Goal: Transaction & Acquisition: Obtain resource

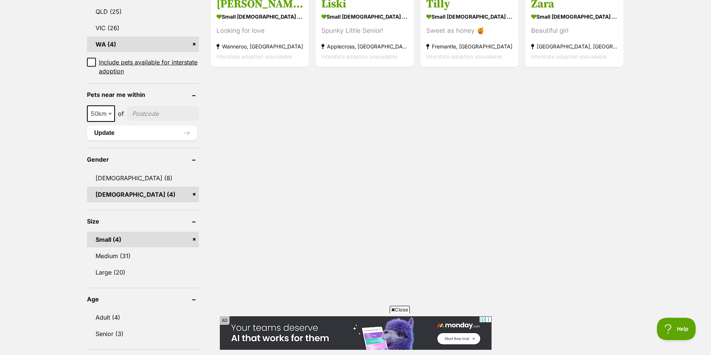
scroll to position [448, 0]
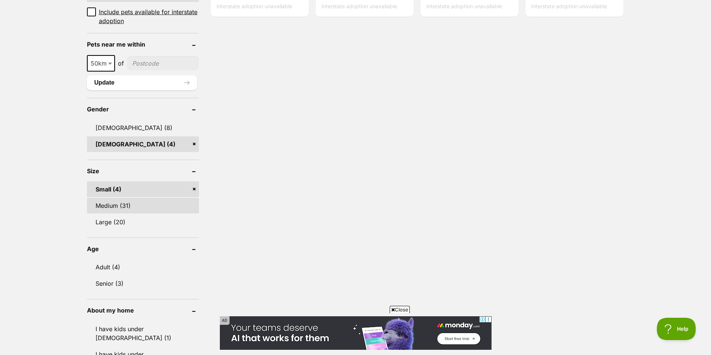
click at [118, 206] on link "Medium (31)" at bounding box center [143, 206] width 112 height 16
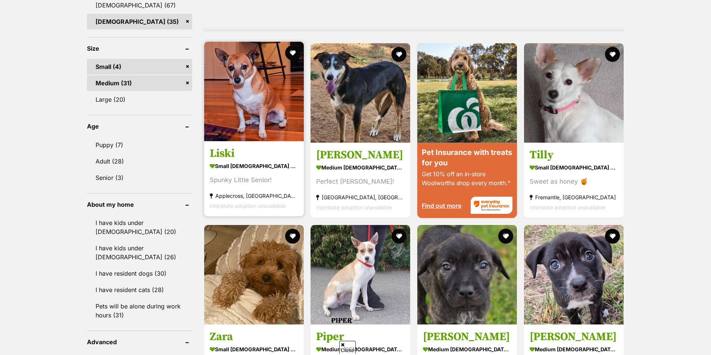
scroll to position [640, 0]
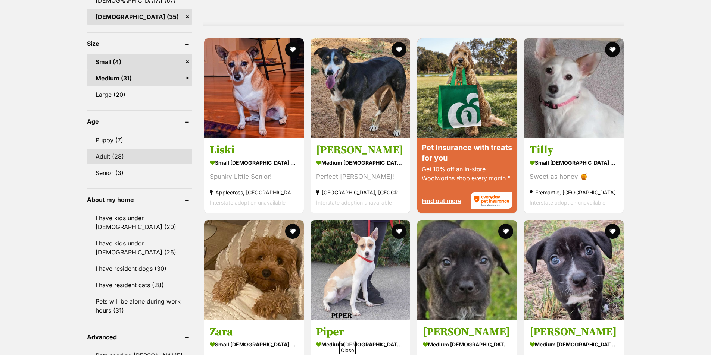
click at [115, 153] on link "Adult (28)" at bounding box center [139, 157] width 105 height 16
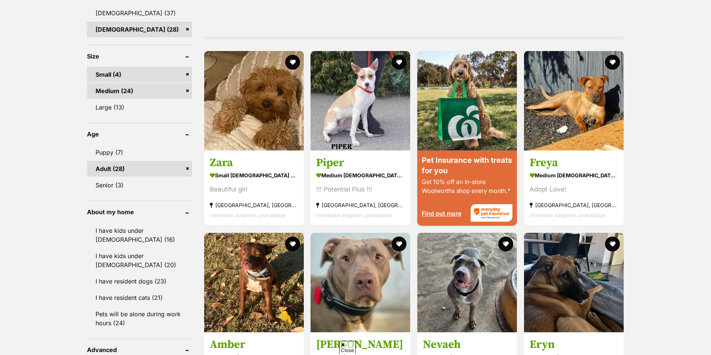
scroll to position [621, 0]
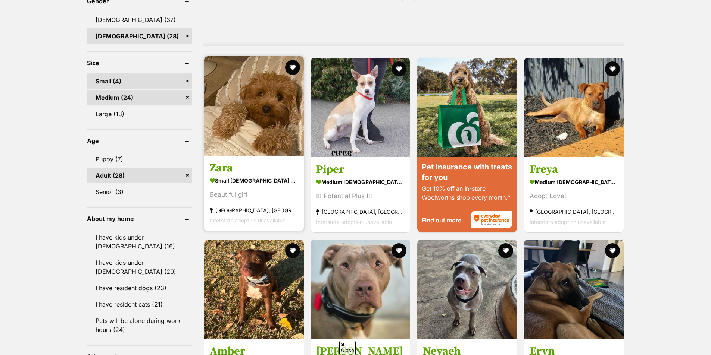
click at [260, 152] on img at bounding box center [254, 106] width 100 height 100
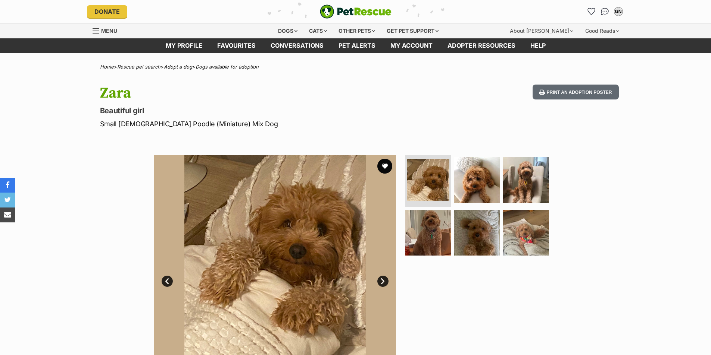
click at [384, 281] on link "Next" at bounding box center [382, 281] width 11 height 11
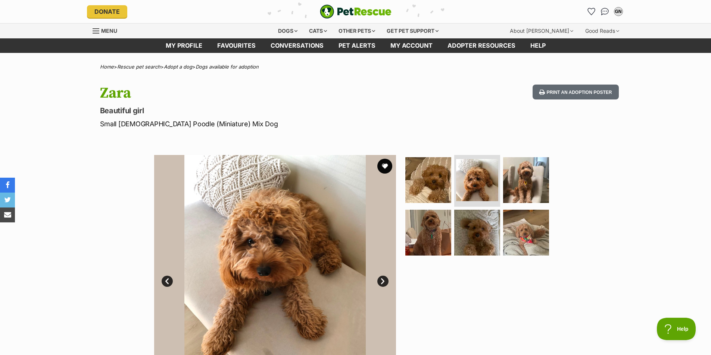
click at [382, 279] on link "Next" at bounding box center [382, 281] width 11 height 11
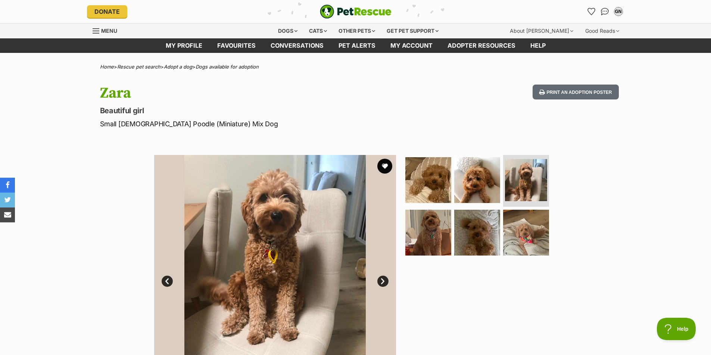
click at [382, 279] on link "Next" at bounding box center [382, 281] width 11 height 11
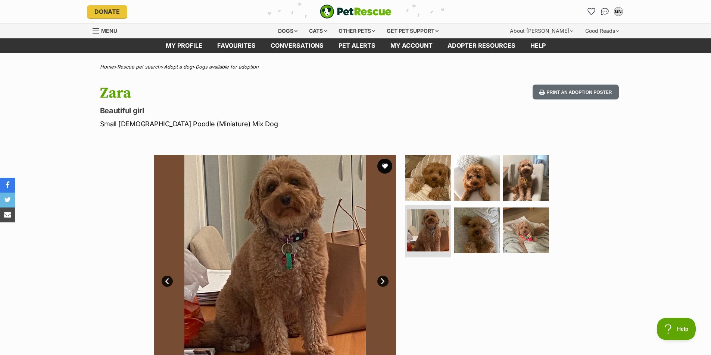
click at [382, 279] on link "Next" at bounding box center [382, 281] width 11 height 11
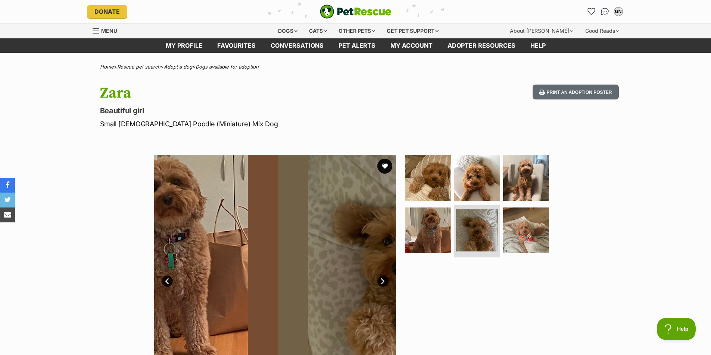
click at [382, 279] on link "Next" at bounding box center [382, 281] width 11 height 11
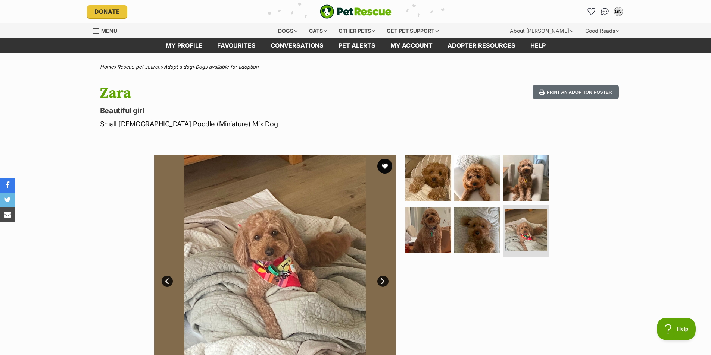
click at [163, 280] on link "Prev" at bounding box center [167, 281] width 11 height 11
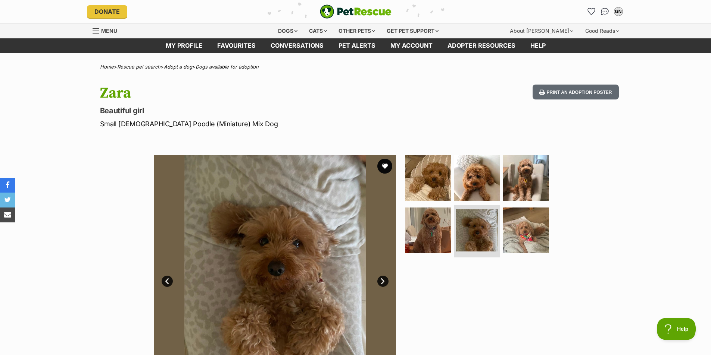
click at [380, 282] on link "Next" at bounding box center [382, 281] width 11 height 11
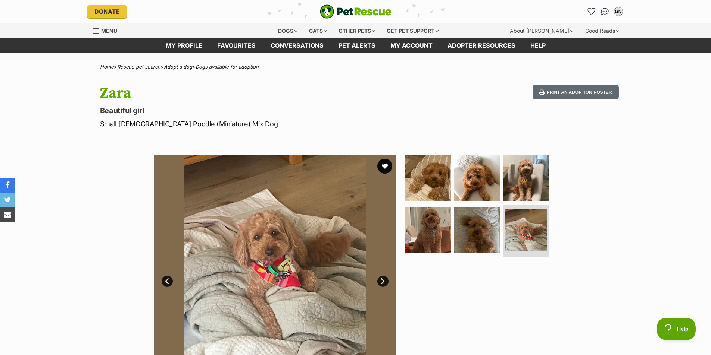
click at [380, 282] on link "Next" at bounding box center [382, 281] width 11 height 11
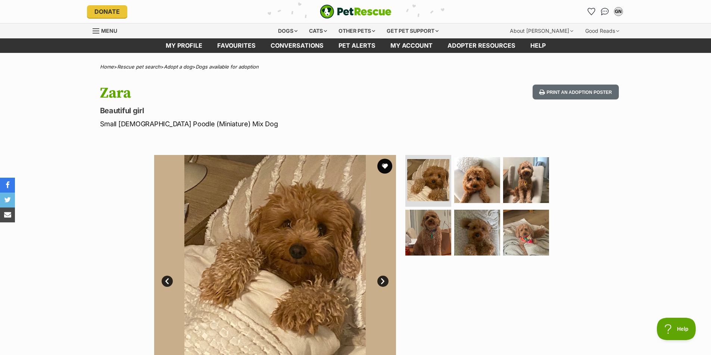
click at [382, 282] on link "Next" at bounding box center [382, 281] width 11 height 11
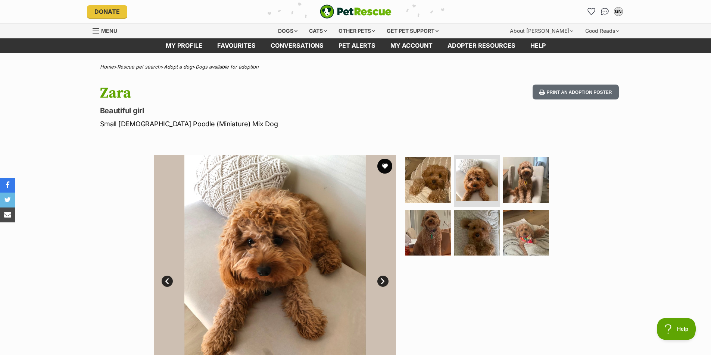
click at [382, 282] on link "Next" at bounding box center [382, 281] width 11 height 11
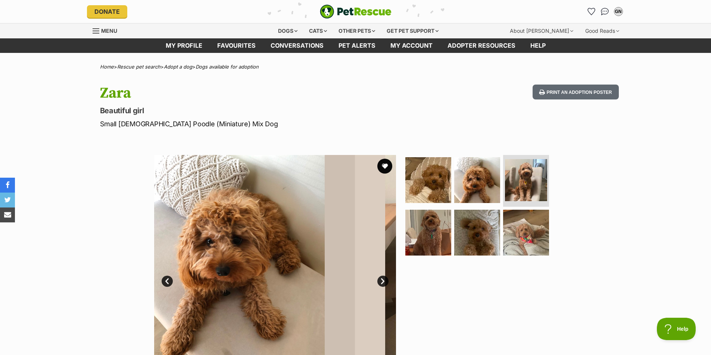
click at [382, 282] on link "Next" at bounding box center [382, 281] width 11 height 11
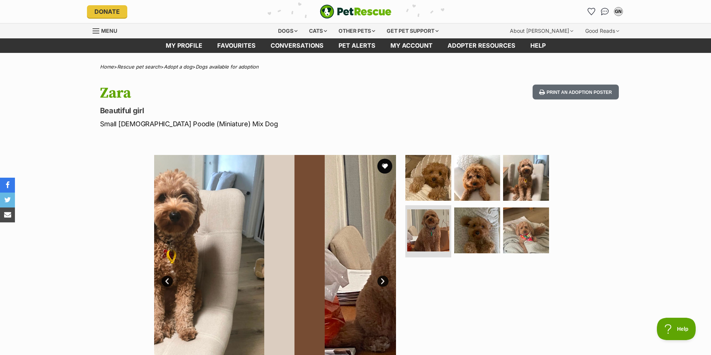
click at [382, 282] on link "Next" at bounding box center [382, 281] width 11 height 11
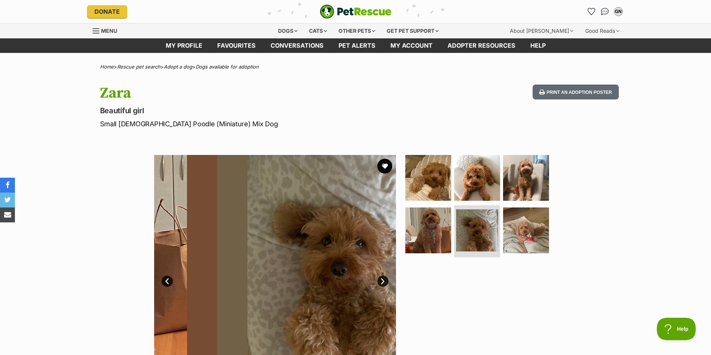
click at [382, 282] on link "Next" at bounding box center [382, 281] width 11 height 11
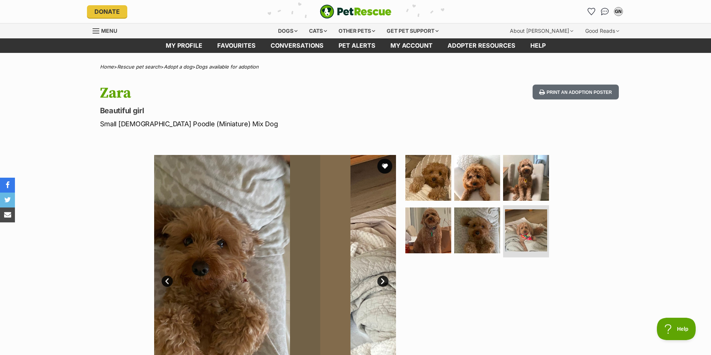
click at [382, 282] on link "Next" at bounding box center [382, 281] width 11 height 11
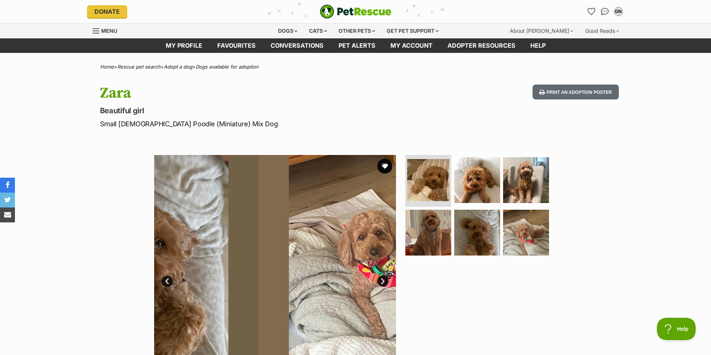
click at [382, 282] on link "Next" at bounding box center [382, 281] width 11 height 11
